Goal: Information Seeking & Learning: Learn about a topic

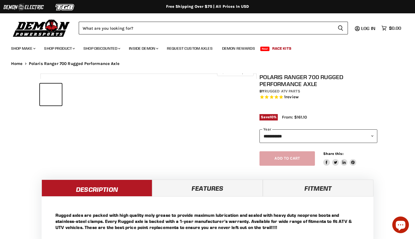
select select "******"
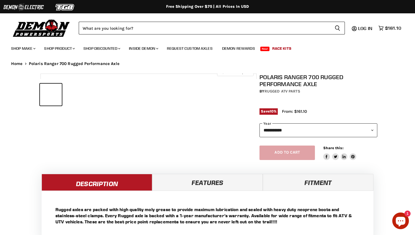
select select "******"
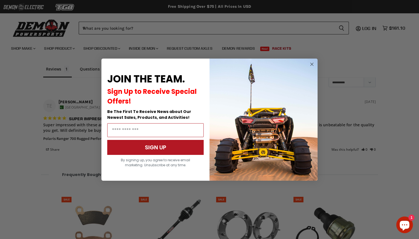
scroll to position [468, 0]
